Goal: Find specific page/section: Find specific page/section

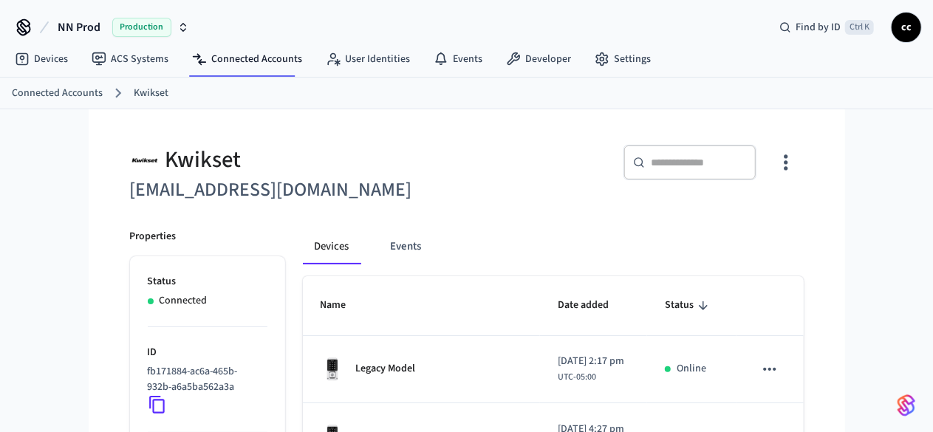
click at [710, 299] on icon "sticky table" at bounding box center [702, 305] width 13 height 13
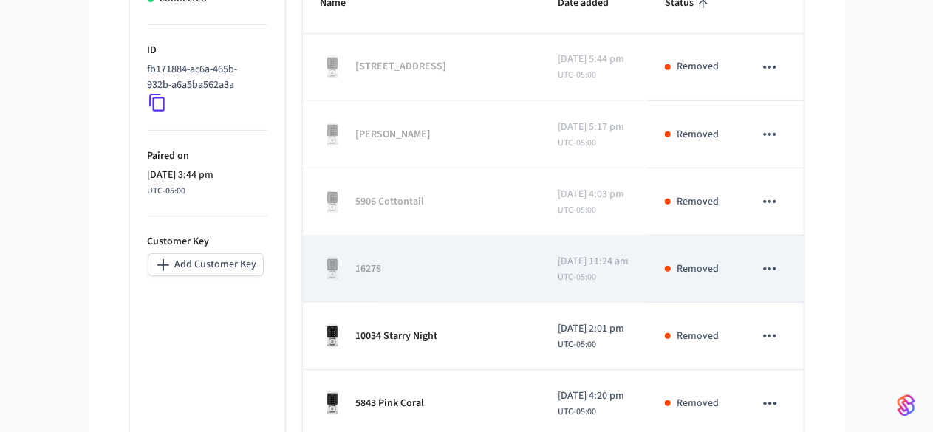
scroll to position [398, 0]
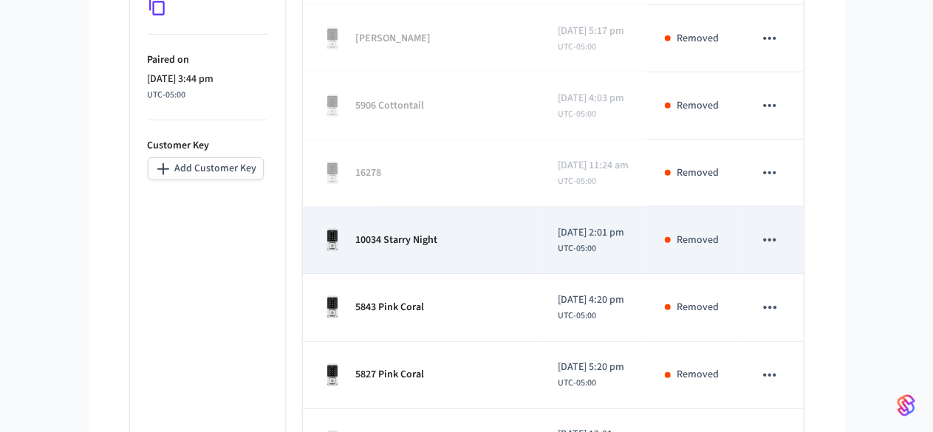
click at [407, 244] on div "10034 Starry Night" at bounding box center [422, 240] width 202 height 24
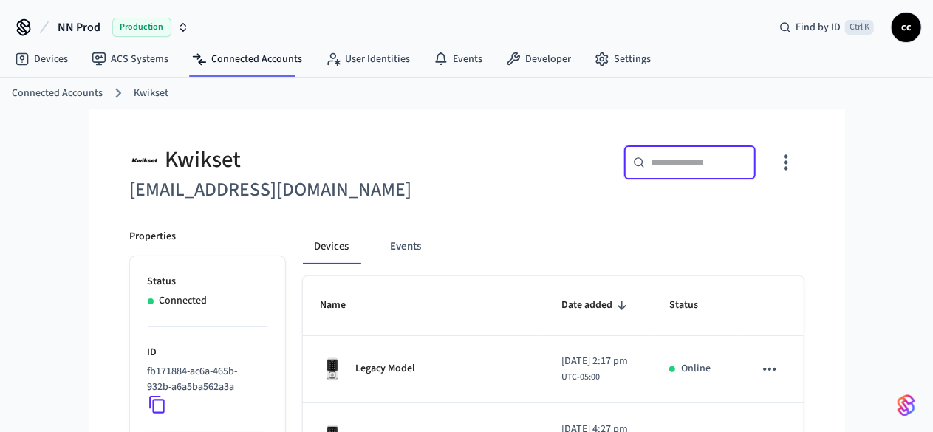
click at [747, 156] on input "text" at bounding box center [699, 162] width 96 height 15
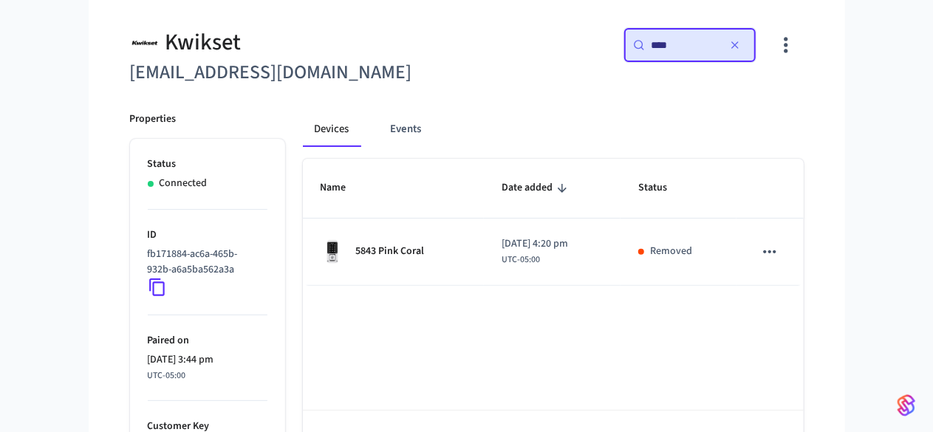
scroll to position [118, 0]
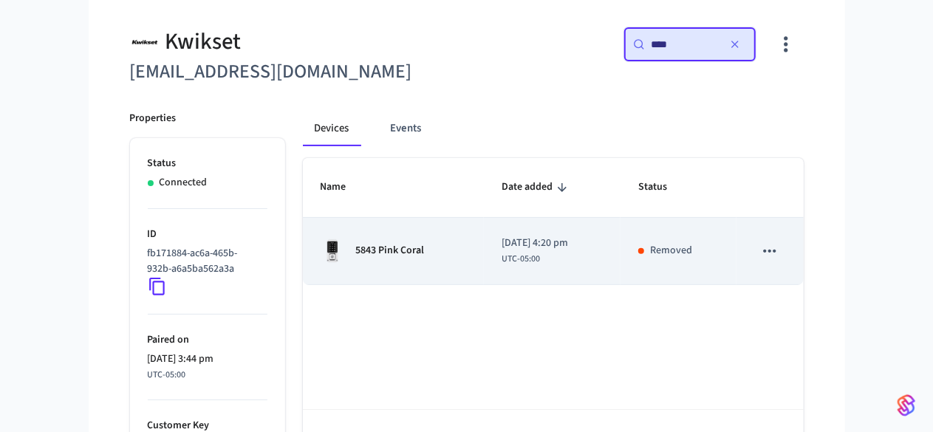
type input "****"
click at [440, 267] on td "5843 Pink Coral" at bounding box center [393, 251] width 181 height 67
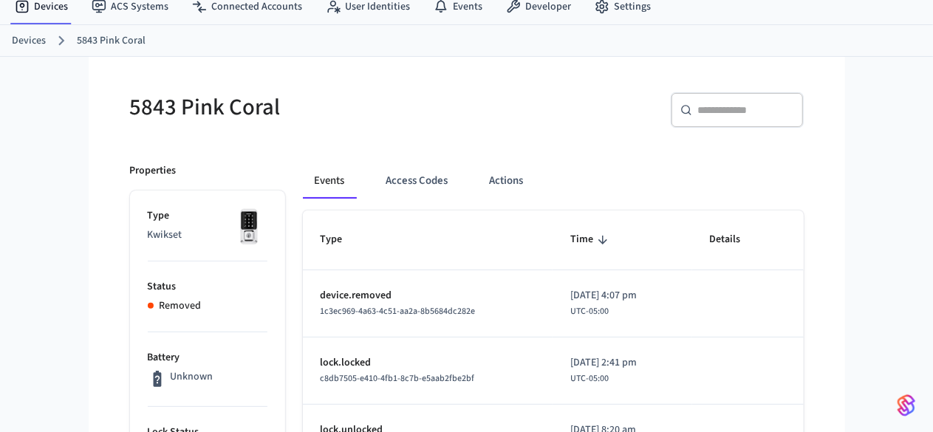
scroll to position [53, 0]
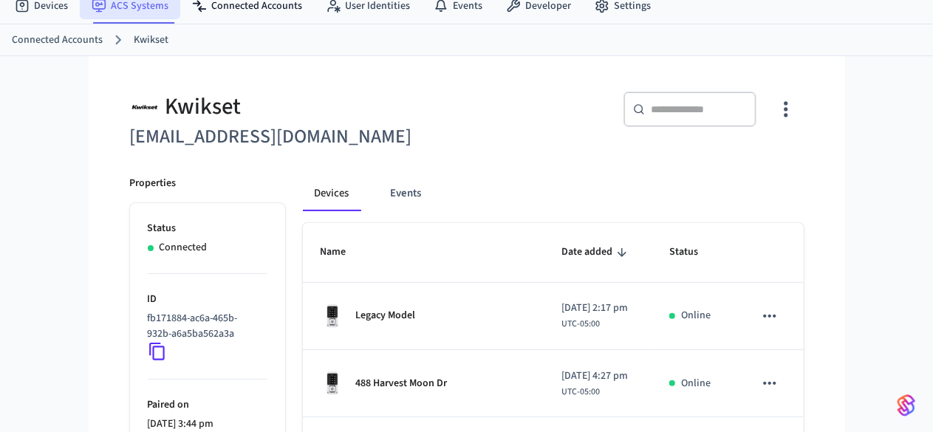
scroll to position [118, 0]
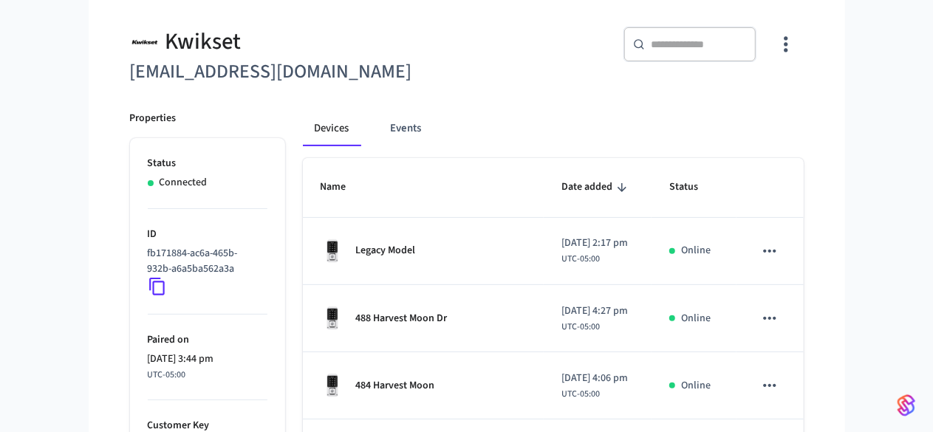
click at [756, 52] on div "​ ​" at bounding box center [689, 44] width 133 height 35
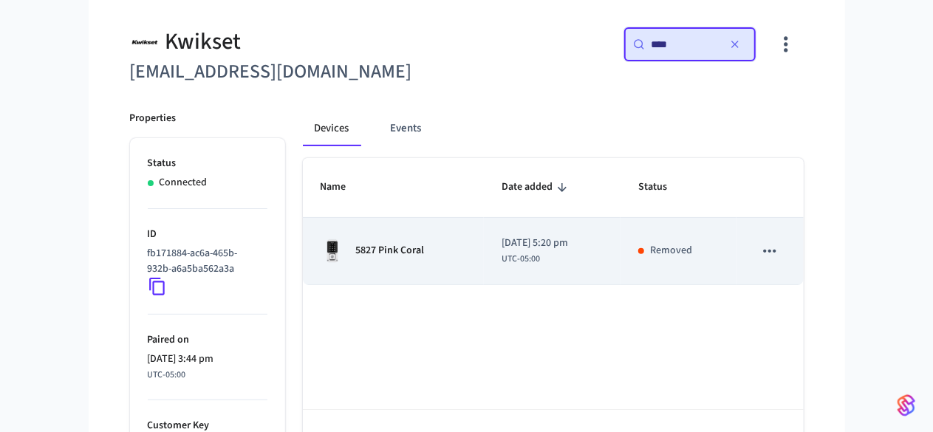
type input "****"
click at [417, 256] on div "5827 Pink Coral" at bounding box center [393, 251] width 145 height 24
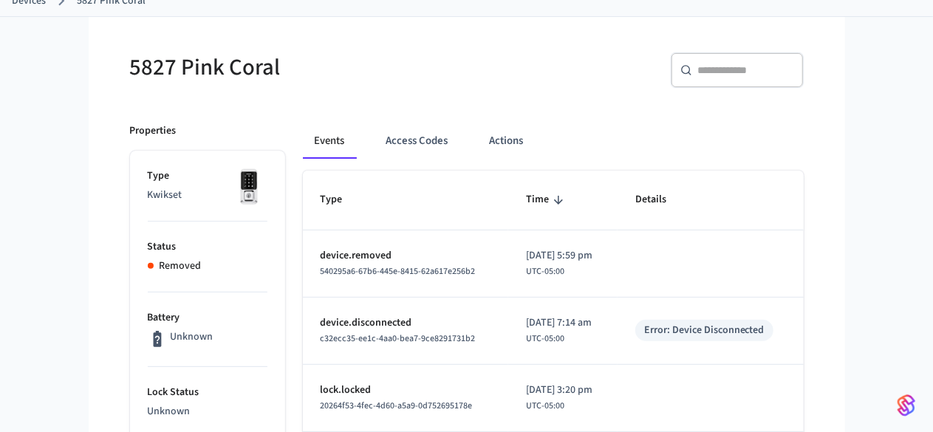
scroll to position [95, 0]
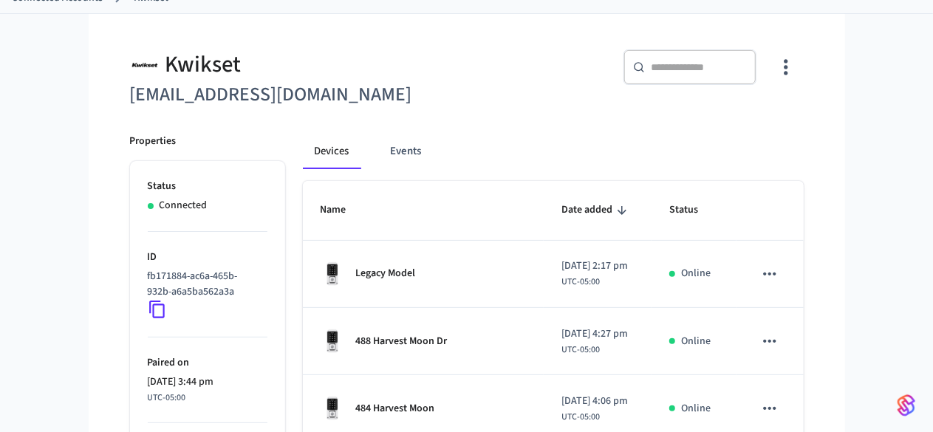
scroll to position [118, 0]
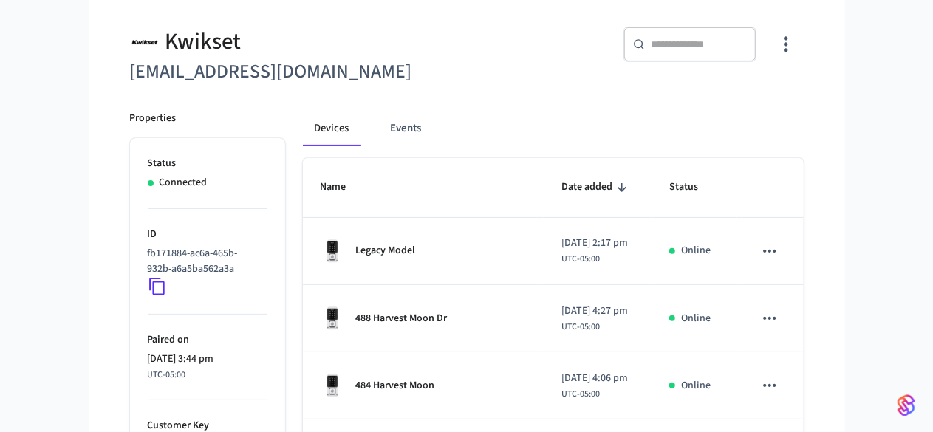
click at [756, 55] on div "​ ​" at bounding box center [689, 44] width 133 height 35
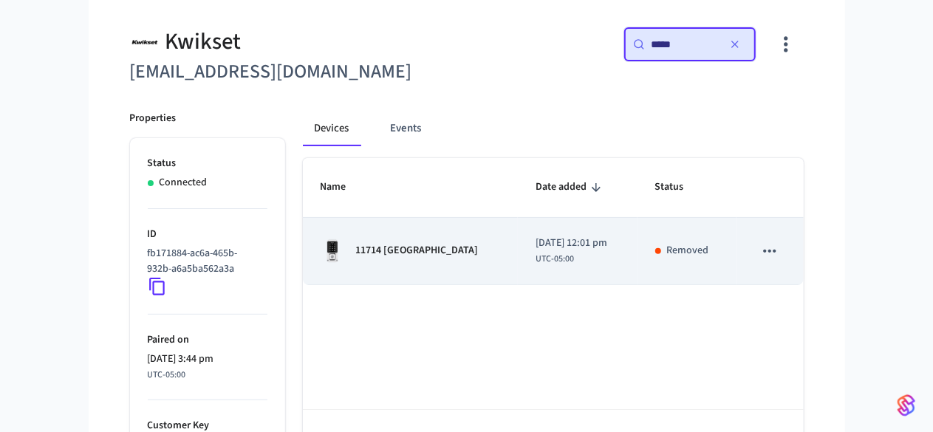
type input "*****"
click at [321, 239] on div "11714 [GEOGRAPHIC_DATA]" at bounding box center [411, 251] width 180 height 24
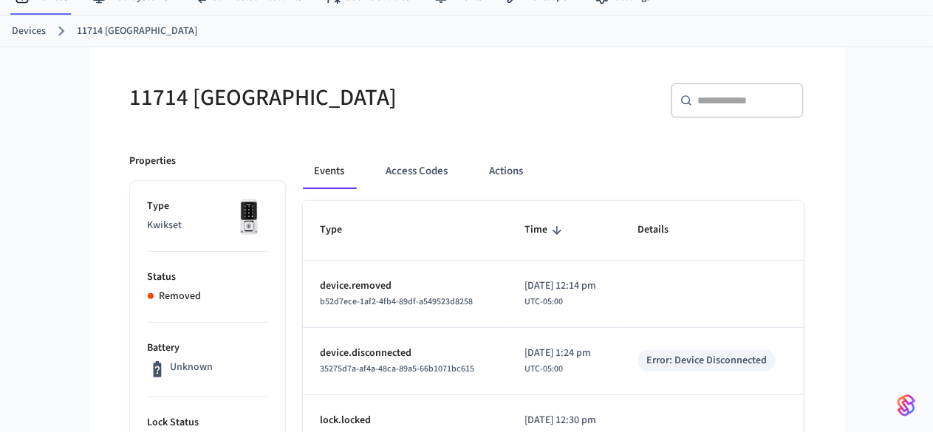
scroll to position [93, 0]
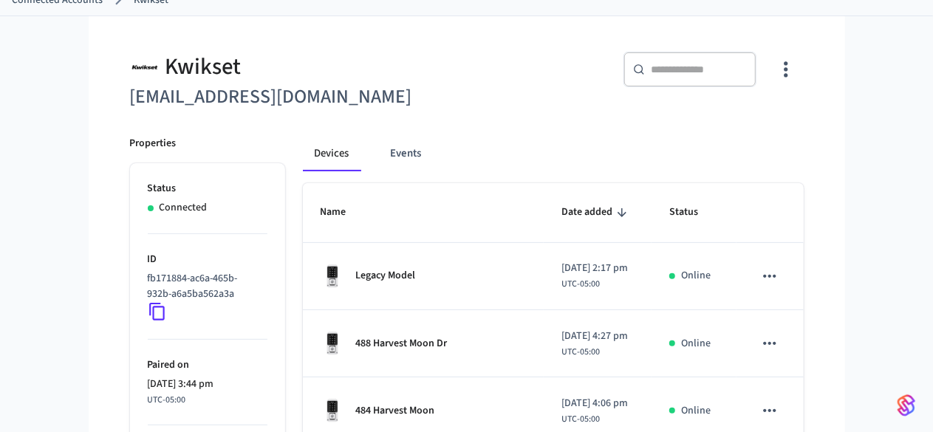
scroll to position [118, 0]
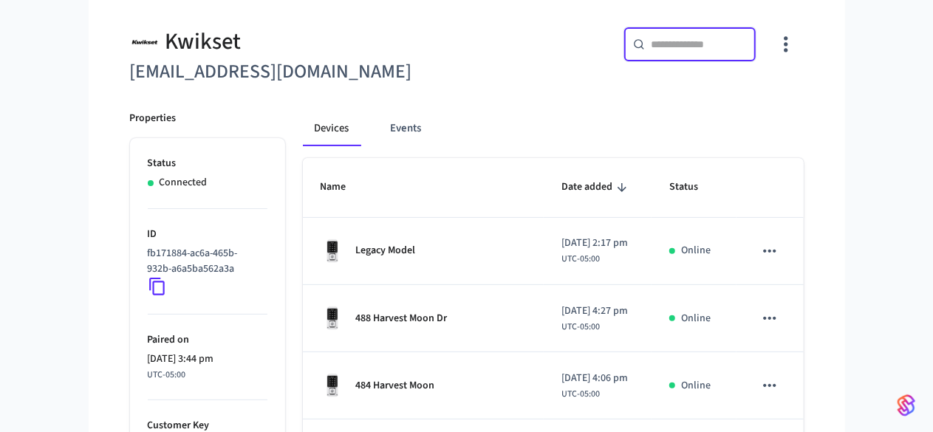
click at [747, 37] on input "text" at bounding box center [699, 44] width 96 height 15
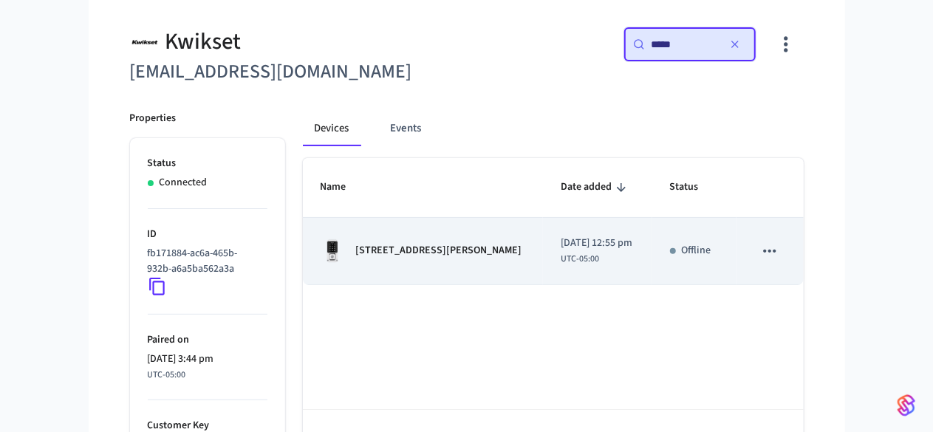
type input "*****"
click at [391, 268] on td "[STREET_ADDRESS][PERSON_NAME]" at bounding box center [423, 251] width 241 height 67
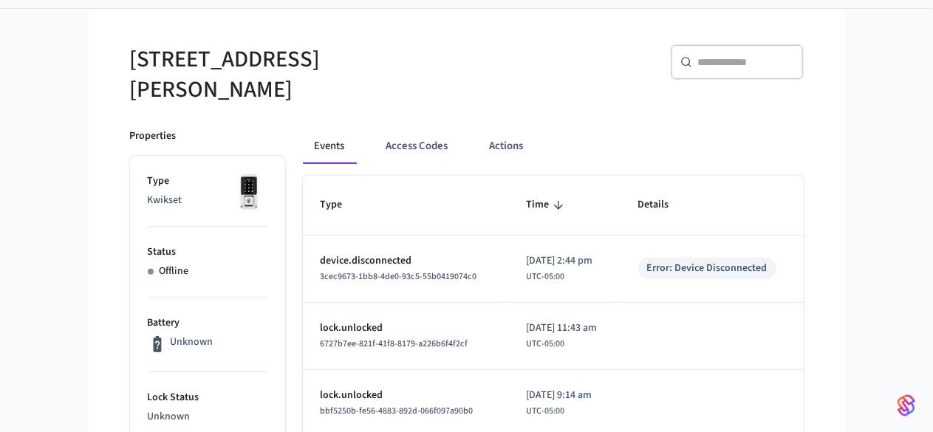
scroll to position [100, 0]
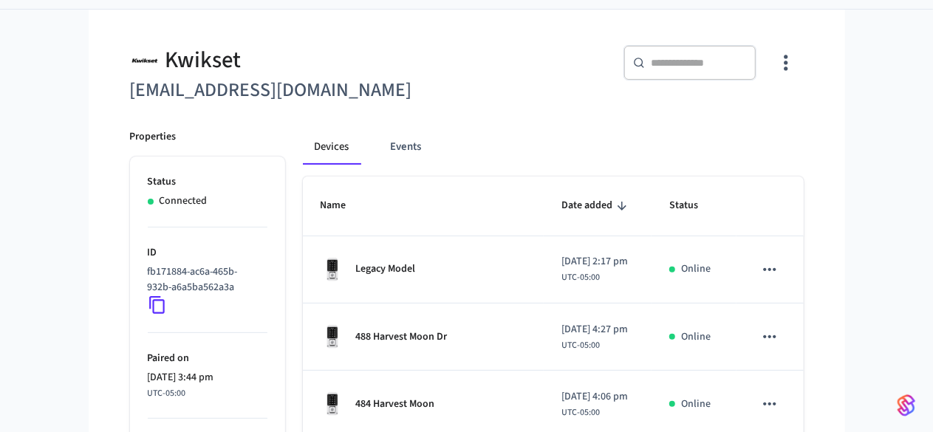
scroll to position [118, 0]
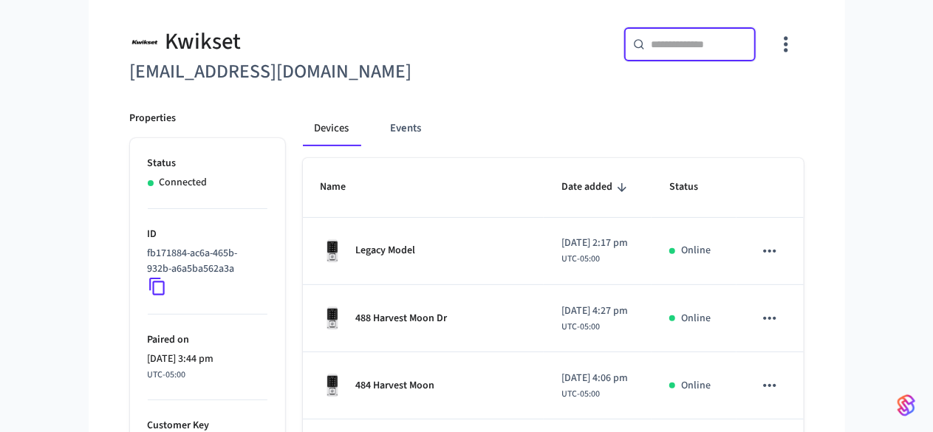
click at [747, 46] on input "text" at bounding box center [699, 44] width 96 height 15
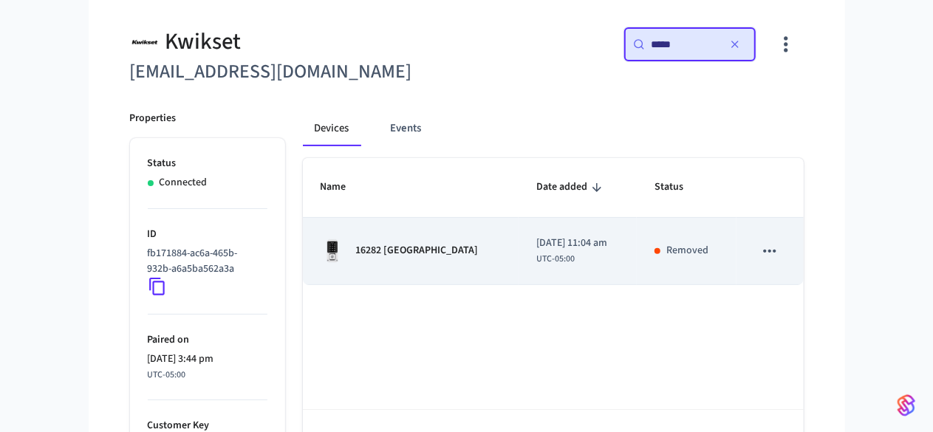
type input "*****"
click at [558, 248] on span "[DATE] 11:04 am" at bounding box center [571, 244] width 71 height 16
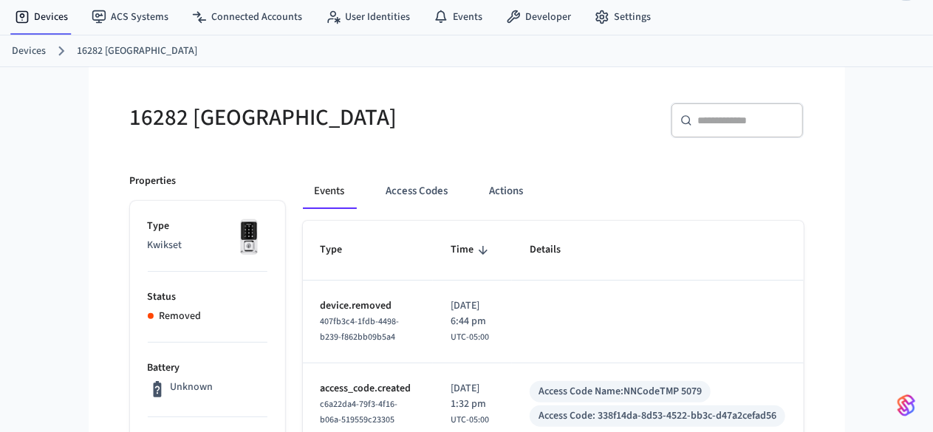
scroll to position [43, 0]
click at [794, 114] on input "text" at bounding box center [746, 119] width 96 height 15
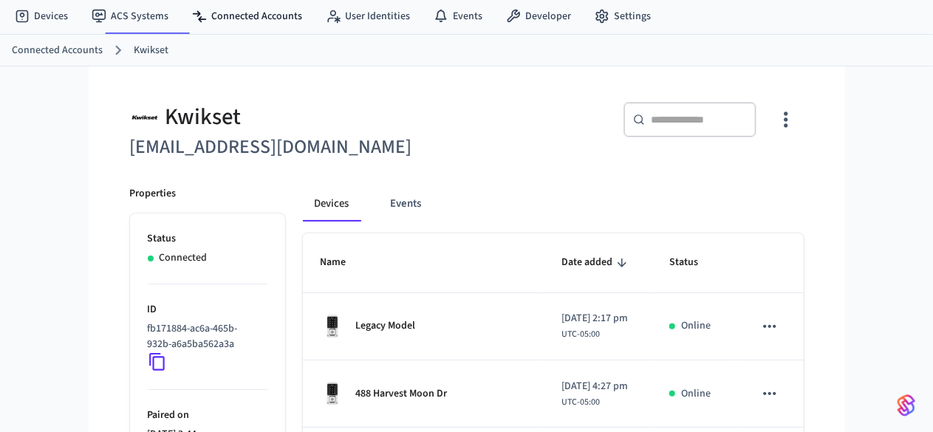
scroll to position [118, 0]
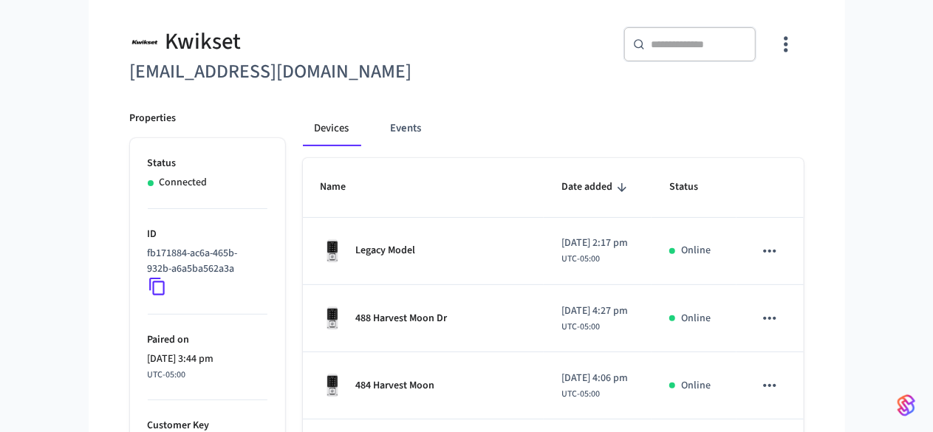
click at [756, 54] on div "​ ​" at bounding box center [689, 44] width 133 height 35
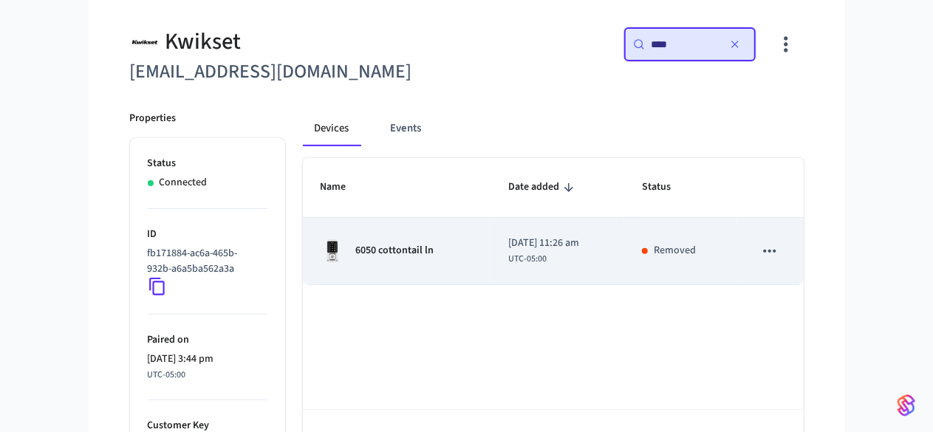
type input "****"
click at [408, 240] on div "6050 cottontail ln" at bounding box center [397, 251] width 152 height 24
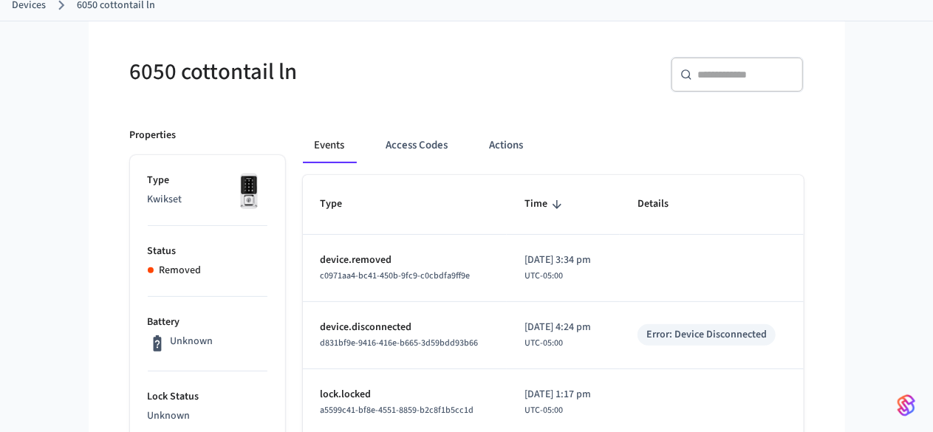
scroll to position [100, 0]
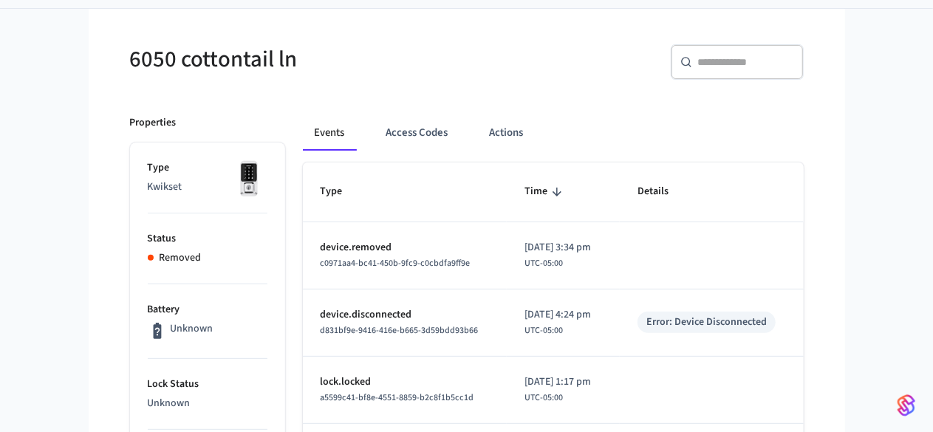
scroll to position [118, 0]
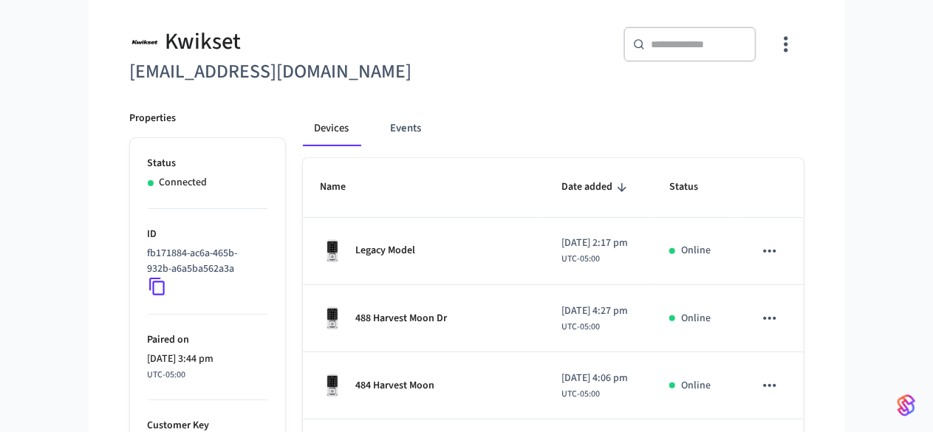
click at [756, 52] on div "​ ​" at bounding box center [689, 44] width 133 height 35
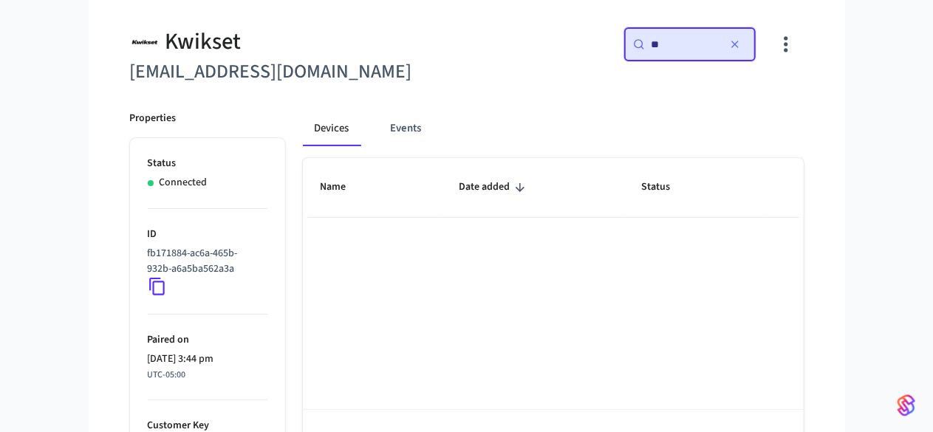
type input "*"
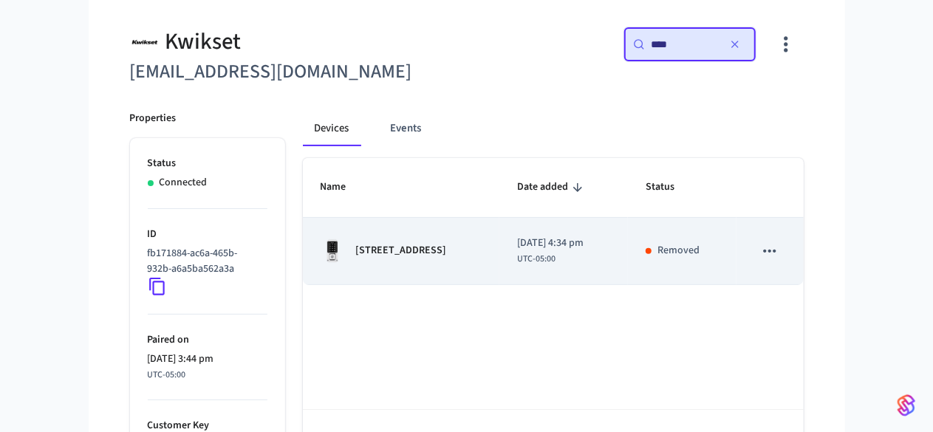
type input "****"
click at [479, 250] on td "[STREET_ADDRESS]" at bounding box center [401, 251] width 197 height 67
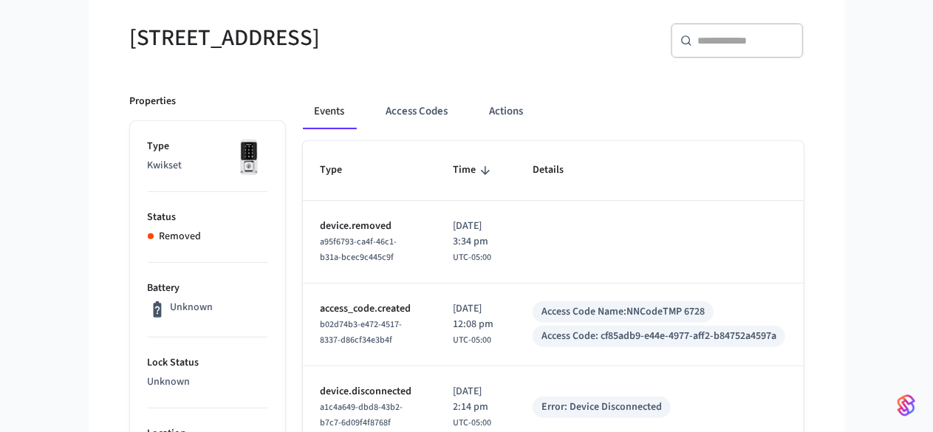
scroll to position [124, 0]
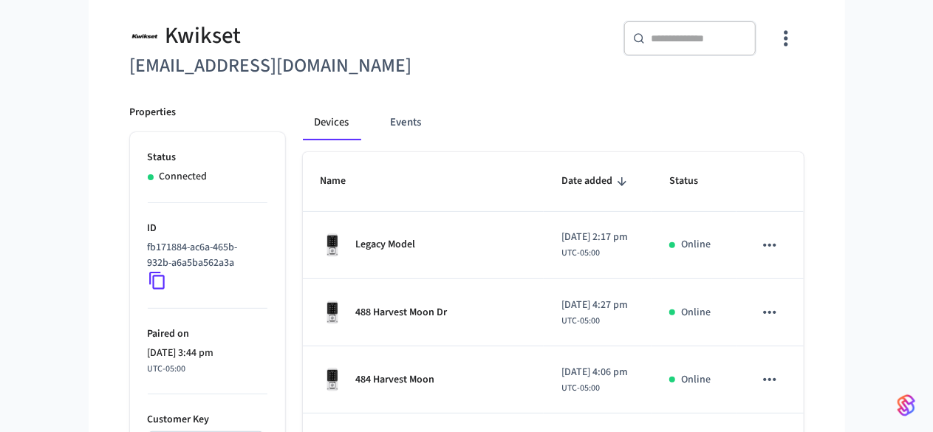
scroll to position [118, 0]
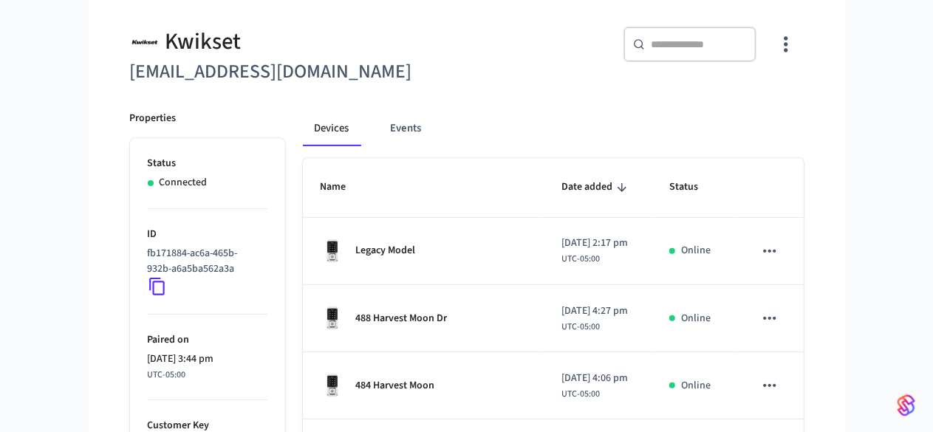
click at [747, 37] on input "text" at bounding box center [699, 44] width 96 height 15
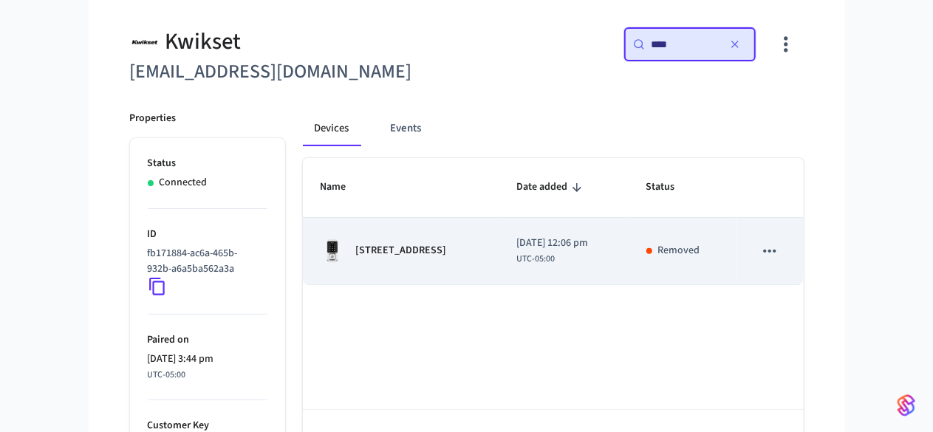
type input "****"
click at [414, 277] on td "[STREET_ADDRESS]" at bounding box center [401, 251] width 196 height 67
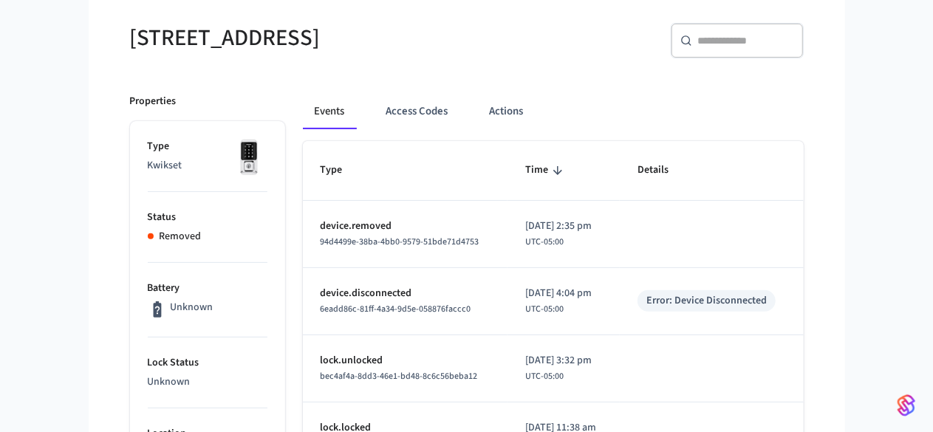
scroll to position [123, 0]
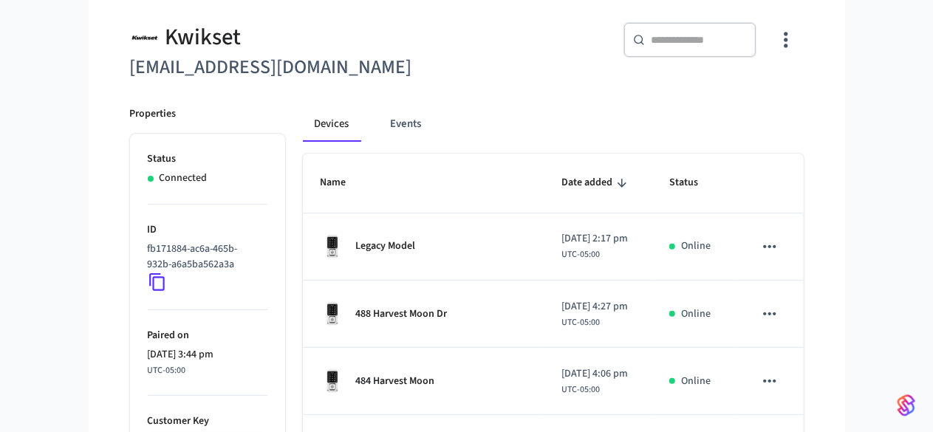
scroll to position [118, 0]
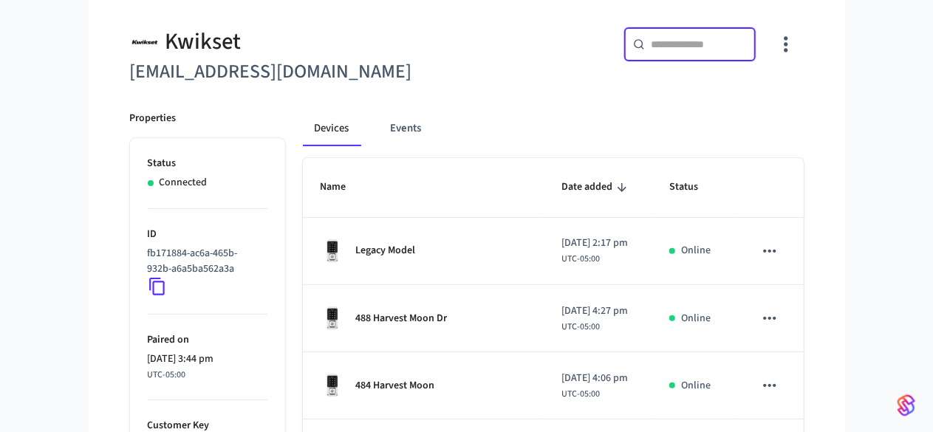
click at [747, 45] on input "text" at bounding box center [699, 44] width 96 height 15
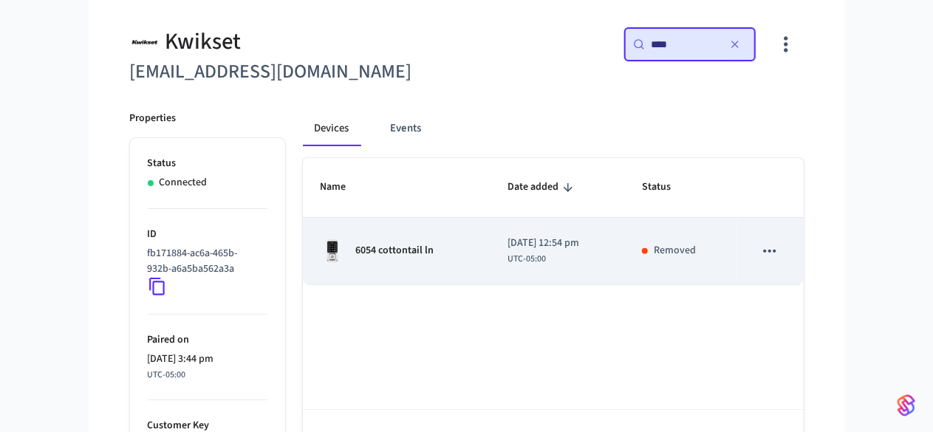
type input "****"
click at [425, 252] on div "6054 cottontail ln" at bounding box center [397, 251] width 152 height 24
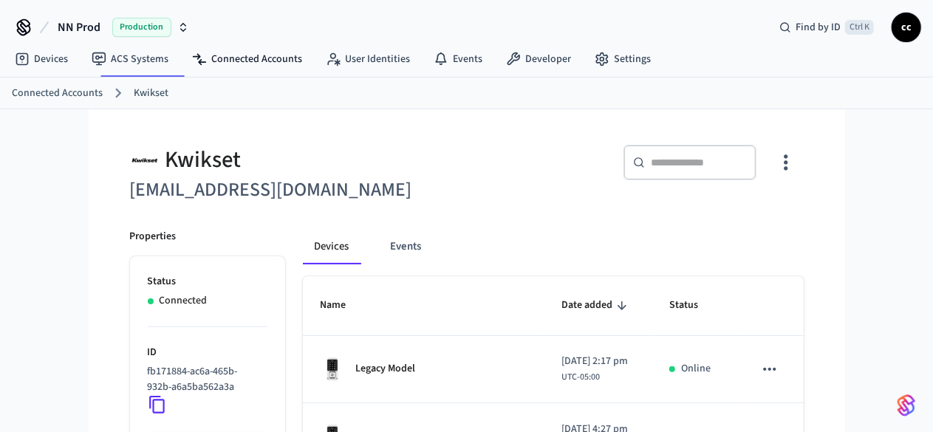
scroll to position [118, 0]
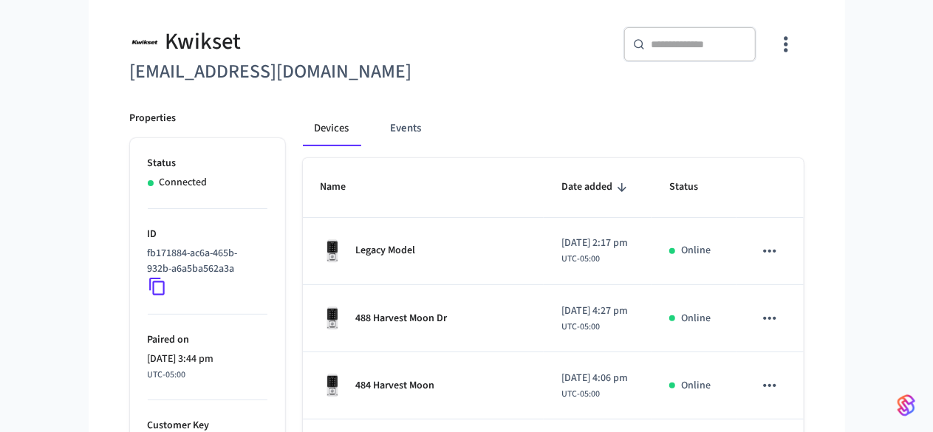
click at [756, 35] on div "​ ​" at bounding box center [689, 44] width 133 height 35
type input "*"
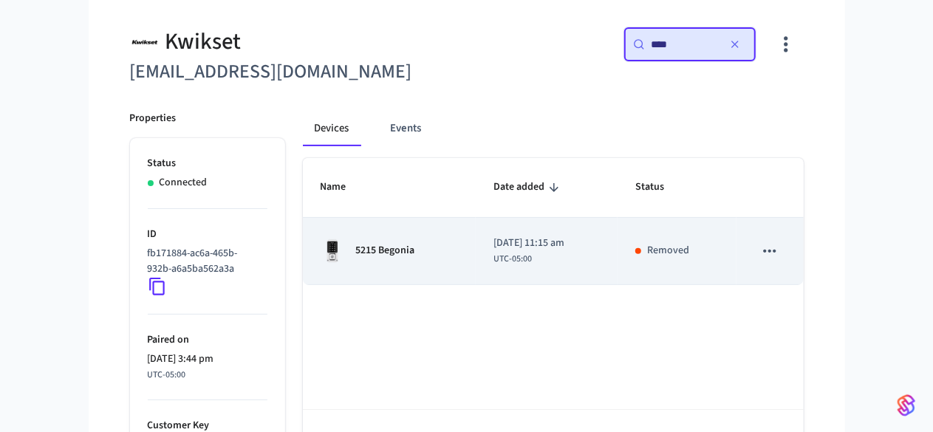
type input "****"
click at [358, 277] on td "5215 Begonia" at bounding box center [390, 251] width 174 height 67
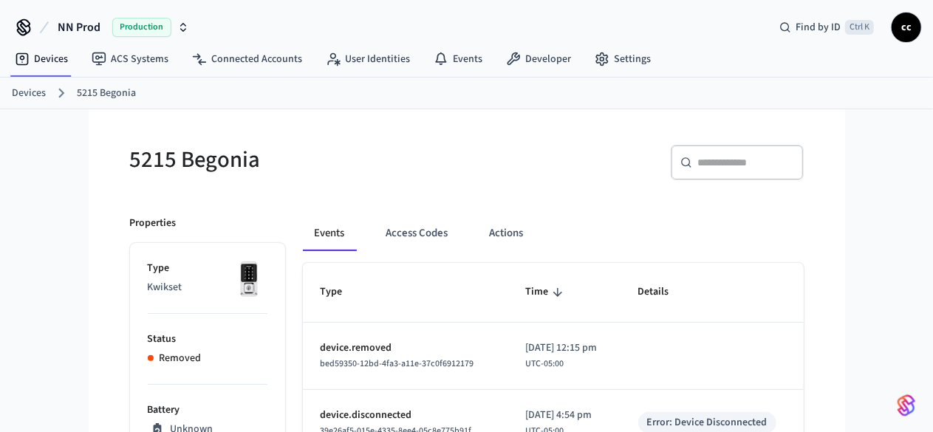
scroll to position [109, 0]
